Goal: Task Accomplishment & Management: Use online tool/utility

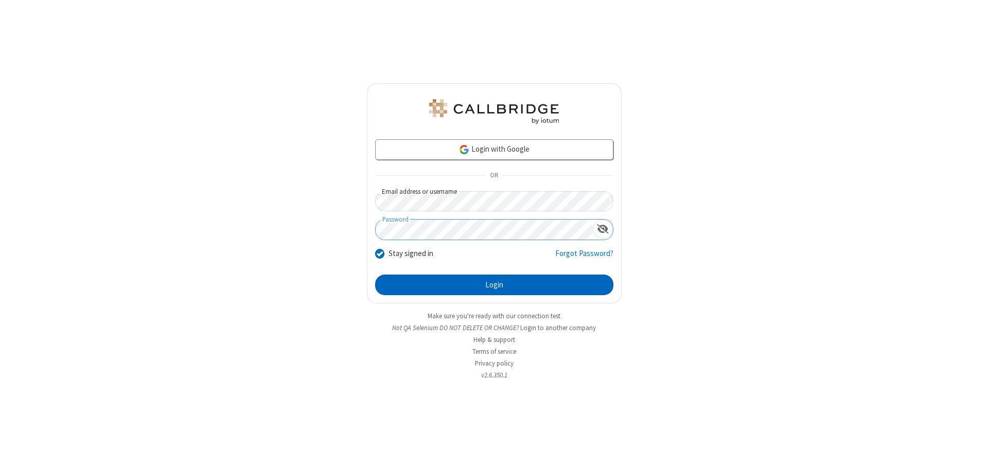
click at [494, 285] on button "Login" at bounding box center [494, 285] width 238 height 21
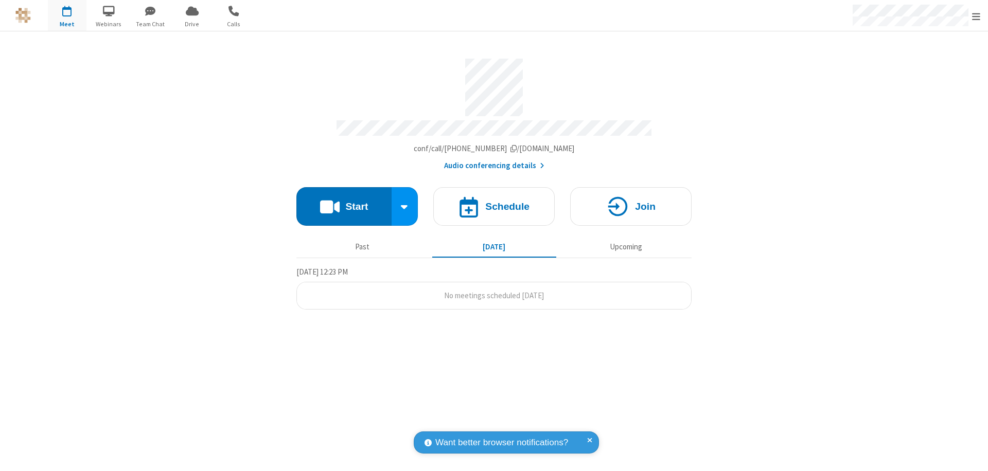
click at [344, 202] on button "Start" at bounding box center [343, 206] width 95 height 39
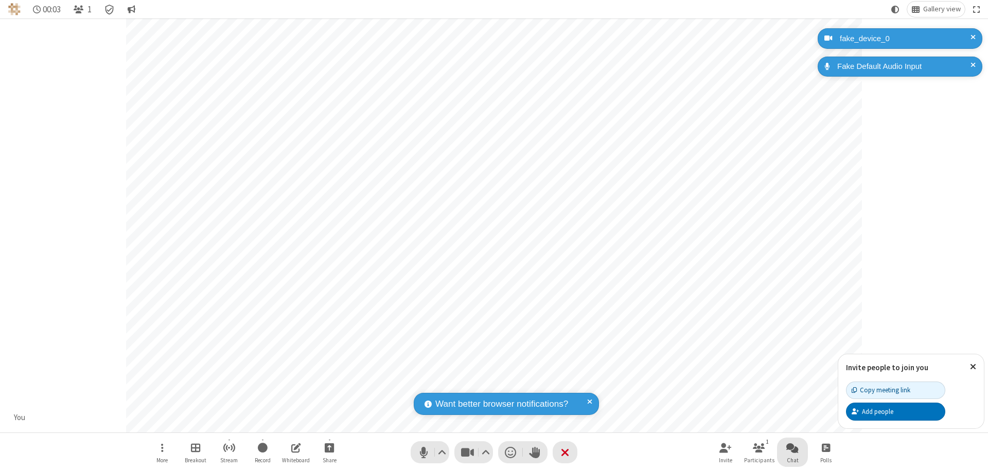
click at [793, 448] on span "Open chat" at bounding box center [792, 448] width 12 height 13
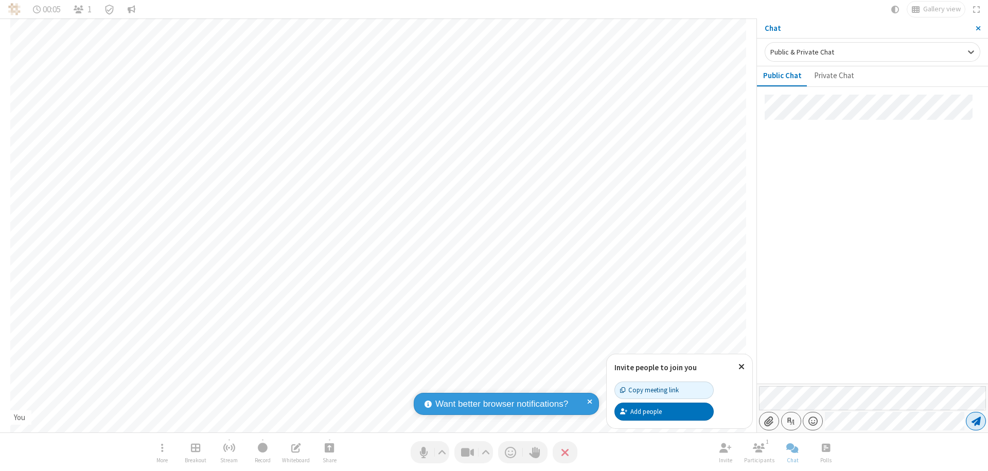
click at [976, 421] on span "Send message" at bounding box center [976, 421] width 9 height 10
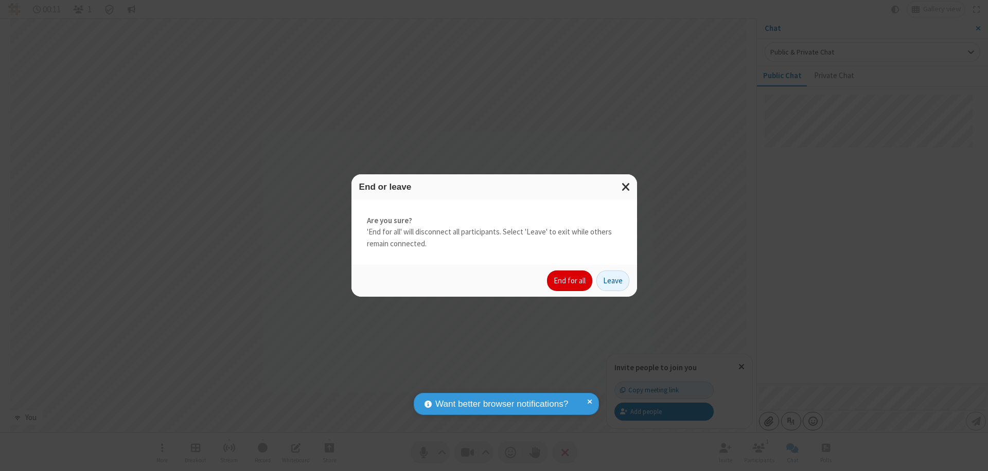
click at [570, 281] on button "End for all" at bounding box center [569, 281] width 45 height 21
